Goal: Find specific page/section: Find specific page/section

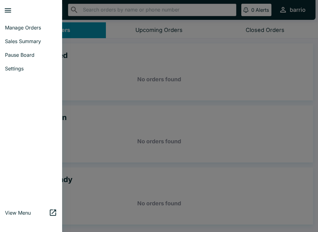
scroll to position [1, 0]
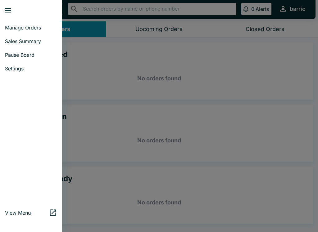
click at [29, 45] on link "Sales Summary" at bounding box center [31, 41] width 62 height 14
select select "03:00"
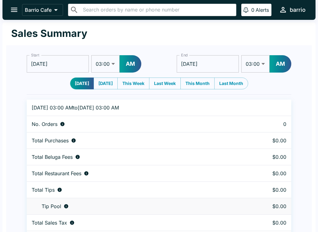
click at [16, 5] on button "open drawer" at bounding box center [14, 10] width 16 height 16
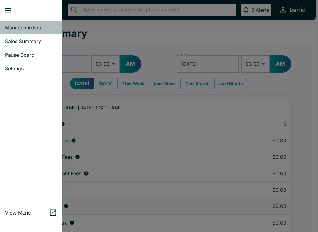
click at [23, 22] on link "Manage Orders" at bounding box center [31, 28] width 62 height 14
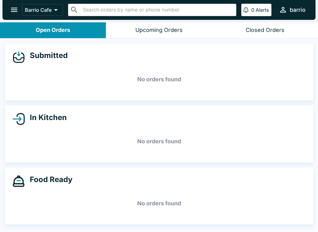
click at [161, 25] on button "Upcoming Orders" at bounding box center [159, 30] width 106 height 16
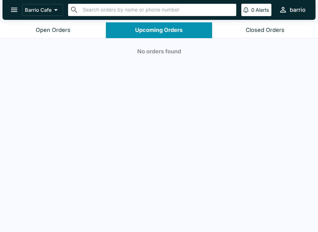
click at [261, 32] on div "Closed Orders" at bounding box center [265, 30] width 39 height 7
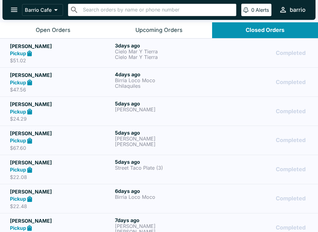
click at [8, 12] on button "open drawer" at bounding box center [14, 10] width 16 height 16
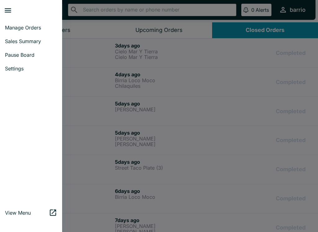
click at [29, 40] on span "Sales Summary" at bounding box center [31, 41] width 52 height 6
select select "03:00"
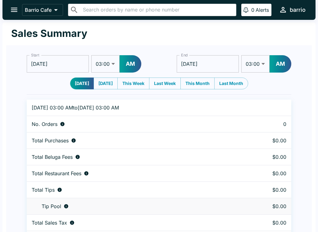
click at [11, 7] on icon "open drawer" at bounding box center [14, 10] width 8 height 8
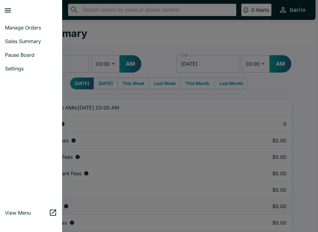
click at [19, 23] on link "Manage Orders" at bounding box center [31, 28] width 62 height 14
